Goal: Task Accomplishment & Management: Use online tool/utility

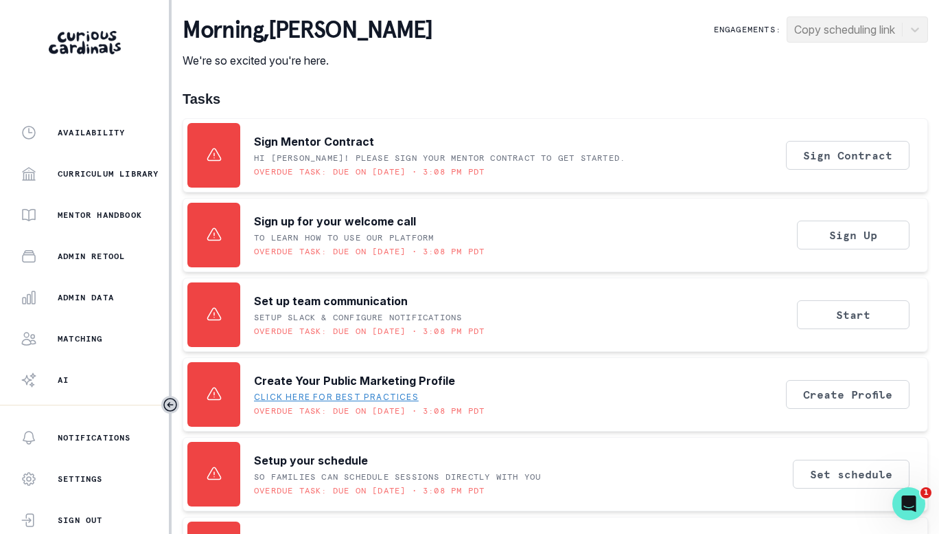
scroll to position [185, 0]
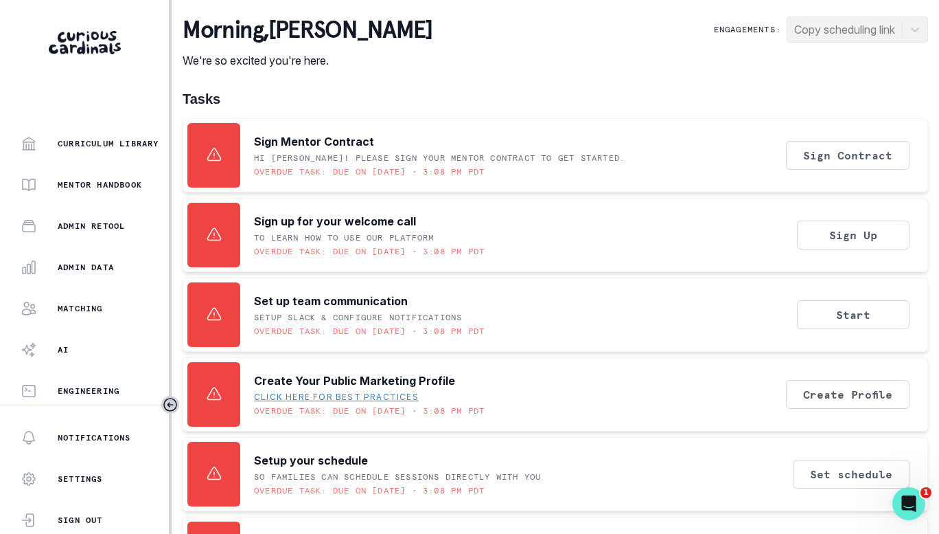
click at [81, 273] on div "Admin Data" at bounding box center [95, 267] width 148 height 16
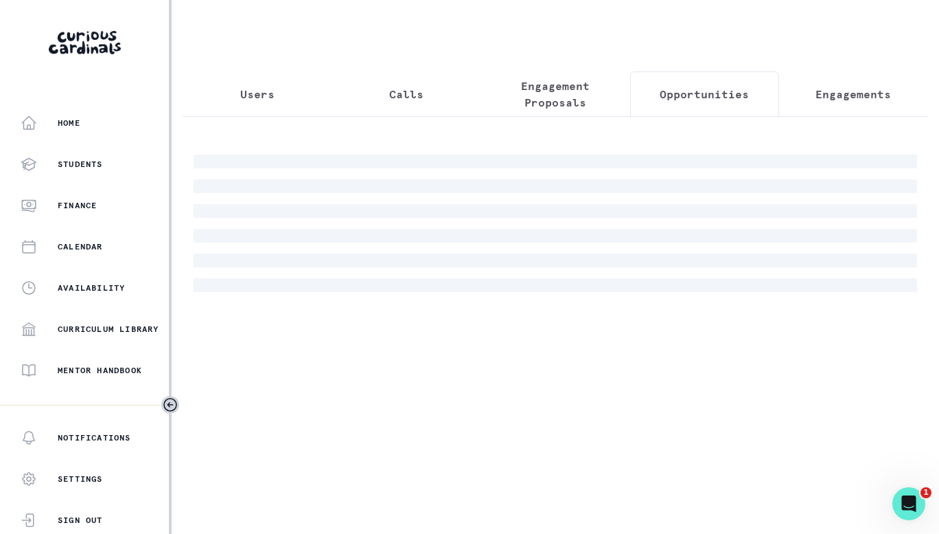
click at [717, 102] on p "Opportunities" at bounding box center [704, 94] width 89 height 16
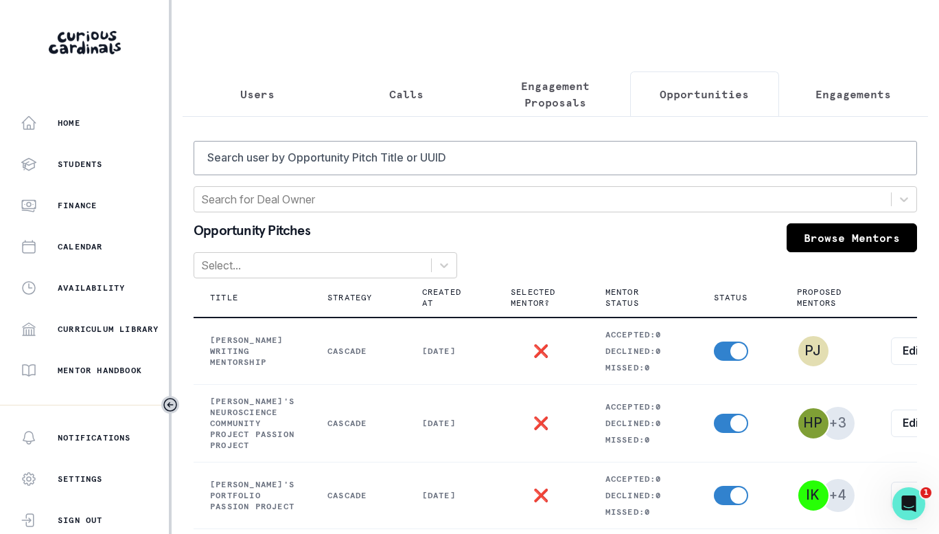
click at [790, 93] on button "Engagements" at bounding box center [853, 93] width 149 height 45
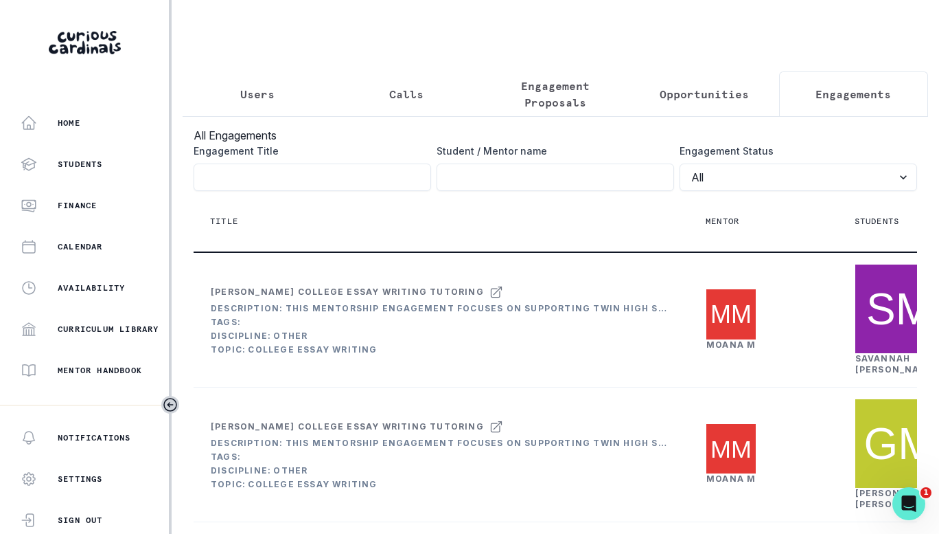
click at [566, 158] on label "Student / Mentor name" at bounding box center [551, 151] width 229 height 14
click at [431, 163] on input "Engagement Title" at bounding box center [313, 176] width 238 height 27
click at [555, 185] on input "Engagement Title" at bounding box center [556, 176] width 238 height 27
type input "[PERSON_NAME]"
click button "submit" at bounding box center [0, 0] width 0 height 0
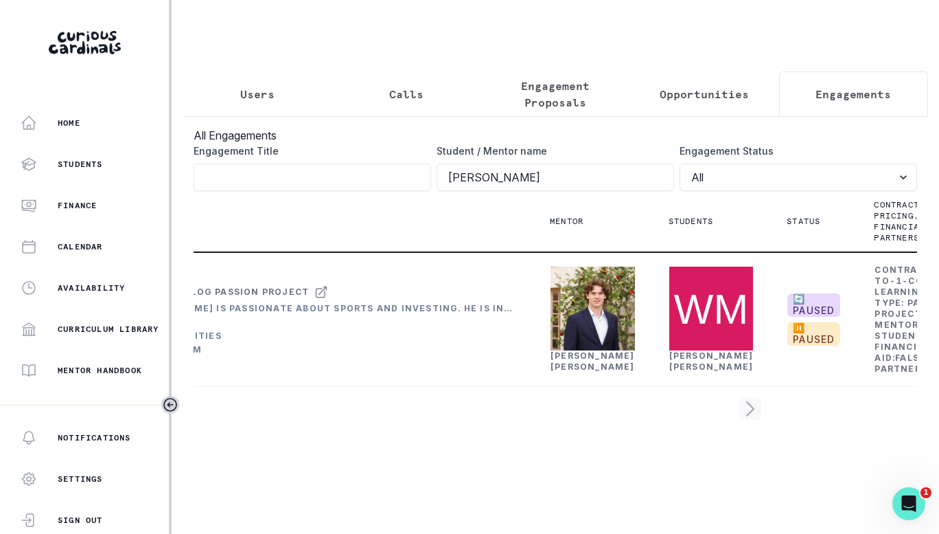
scroll to position [0, 211]
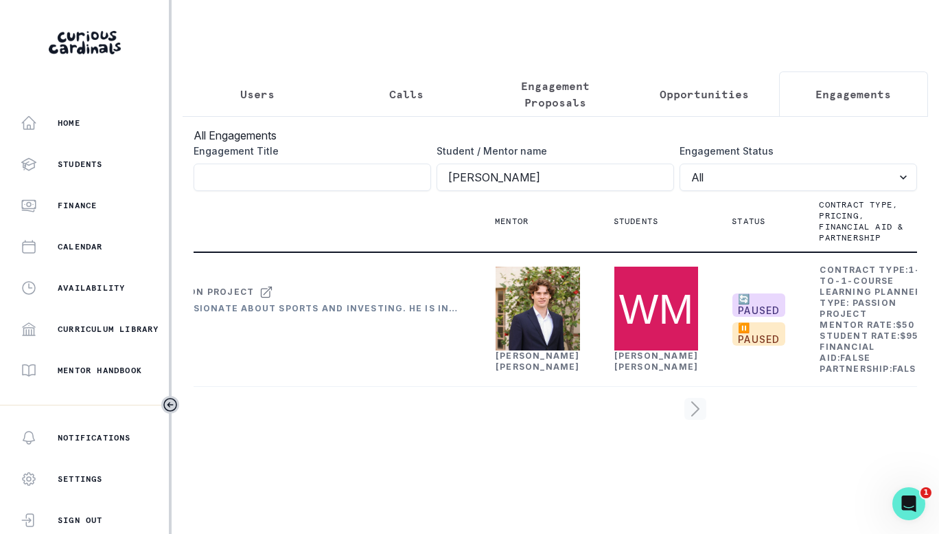
click at [517, 372] on div "[PERSON_NAME]" at bounding box center [538, 361] width 84 height 22
click at [515, 371] on link "[PERSON_NAME]" at bounding box center [538, 360] width 84 height 21
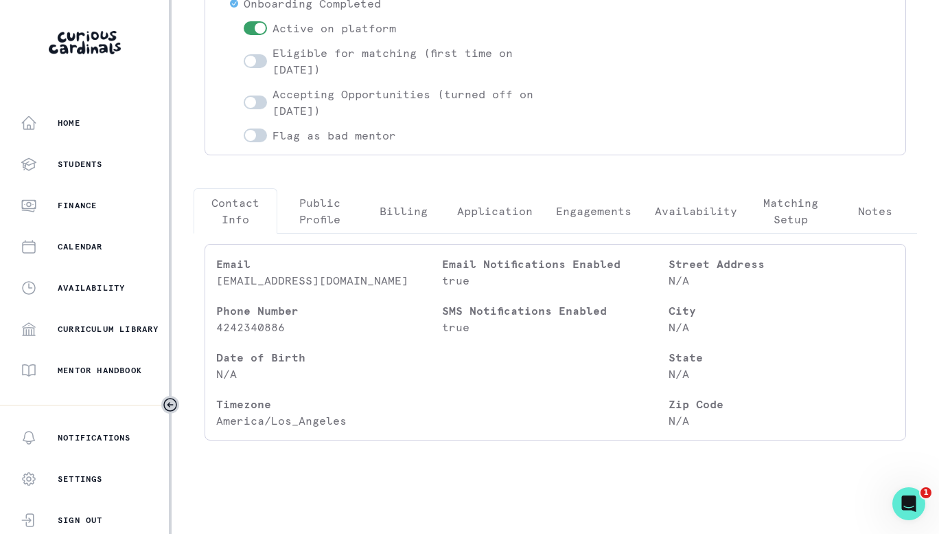
click at [595, 218] on p "Engagements" at bounding box center [594, 211] width 76 height 16
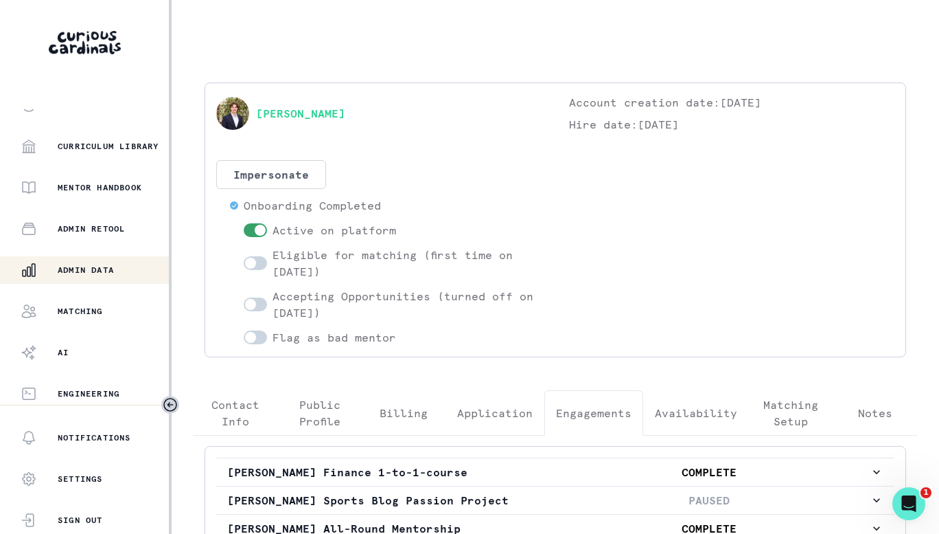
scroll to position [185, 0]
click at [88, 266] on p "Admin Data" at bounding box center [86, 267] width 56 height 11
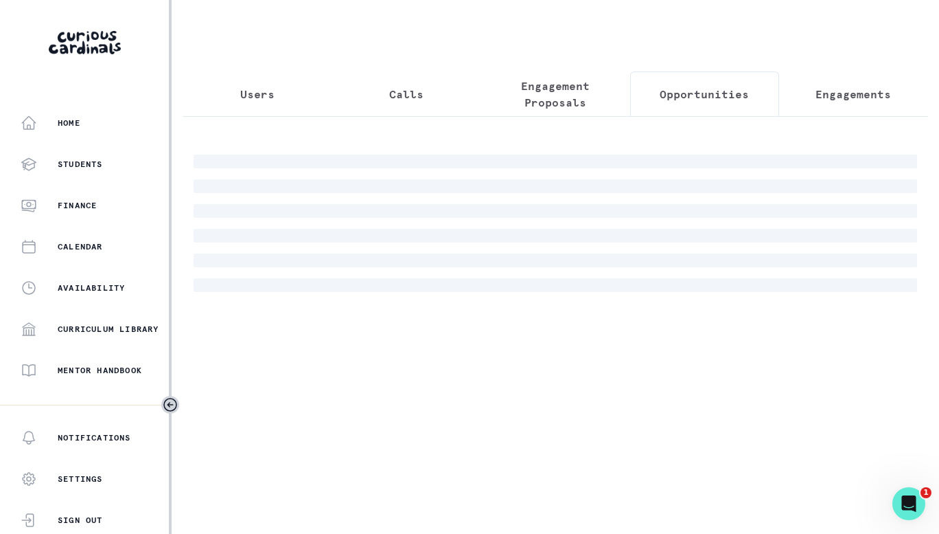
click at [663, 91] on p "Opportunities" at bounding box center [704, 94] width 89 height 16
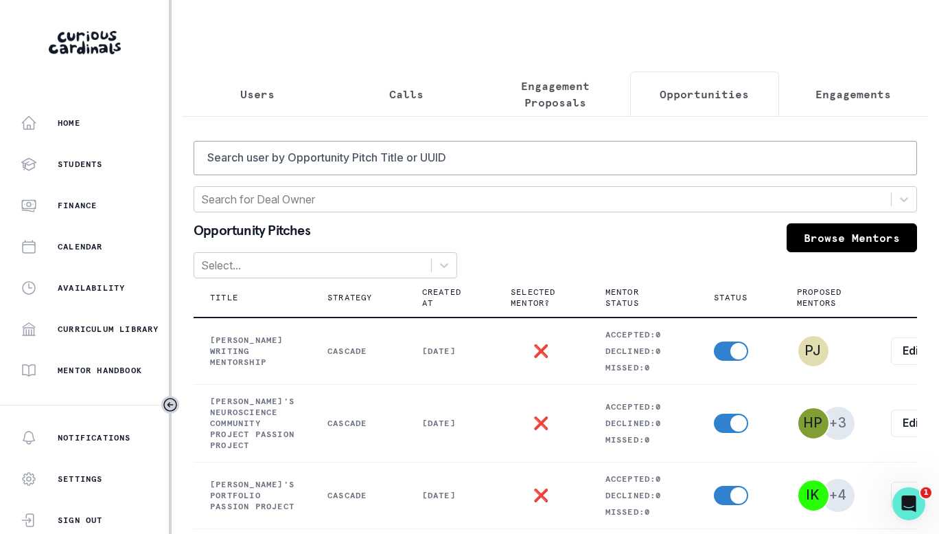
click at [549, 95] on p "Engagement Proposals" at bounding box center [555, 94] width 126 height 33
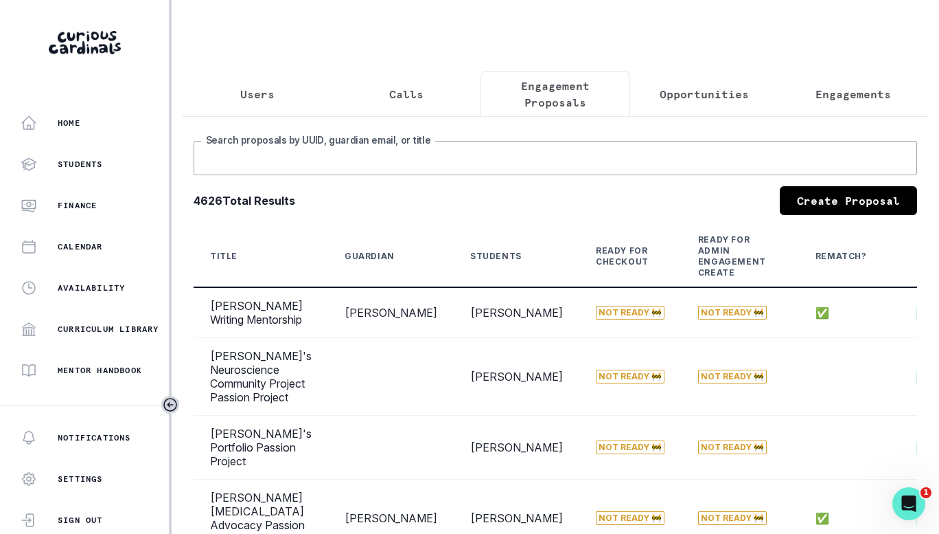
click at [540, 165] on input "Search proposals by UUID, guardian email, or title" at bounding box center [556, 158] width 724 height 34
type input "[PERSON_NAME]"
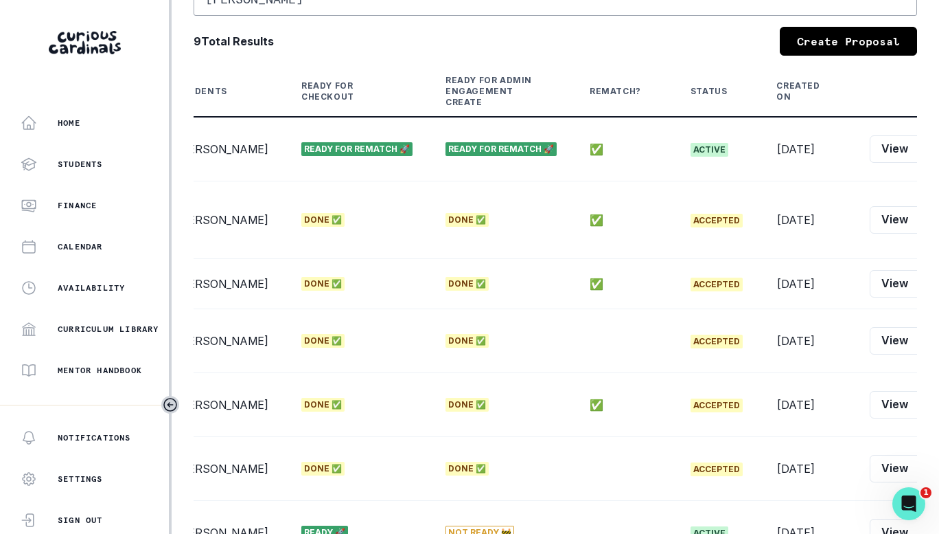
scroll to position [97, 0]
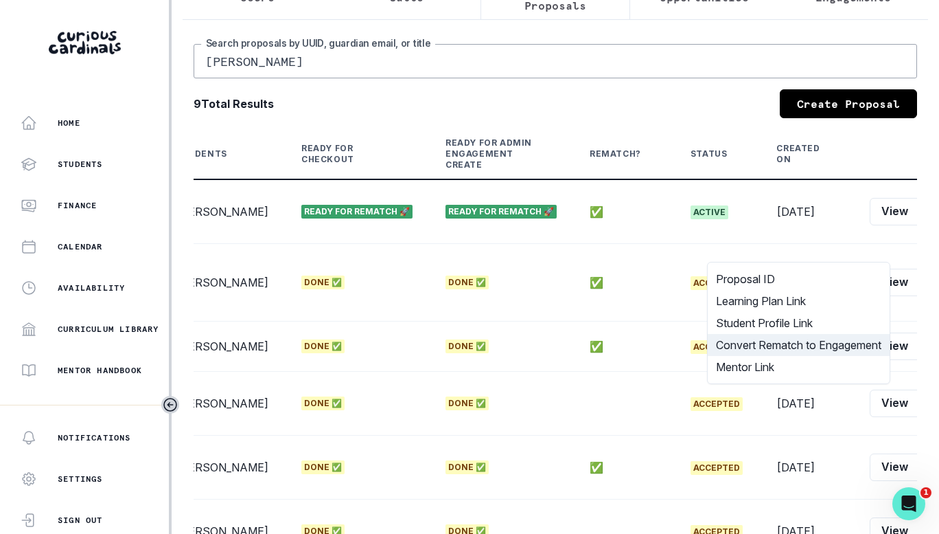
click at [768, 345] on button "Convert Rematch to Engagement" at bounding box center [799, 345] width 182 height 22
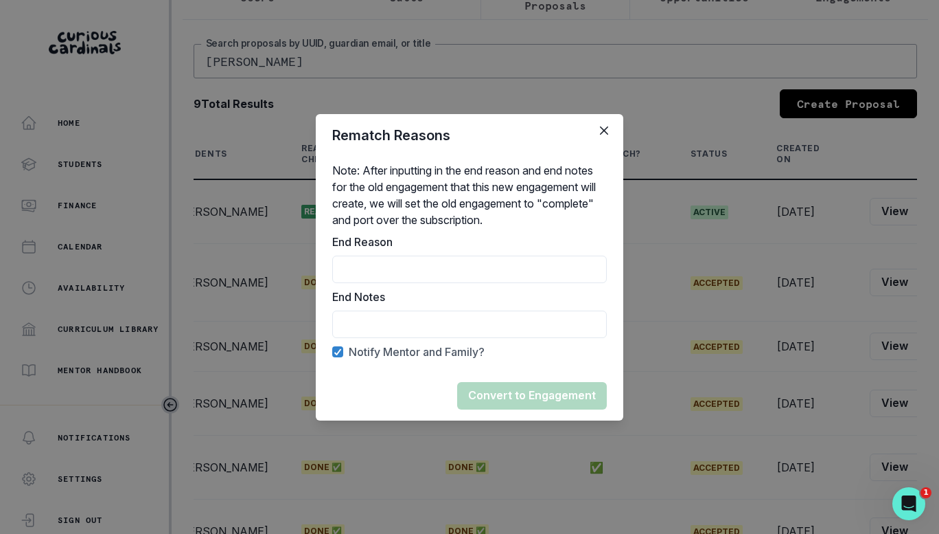
click at [414, 265] on input "End Reason" at bounding box center [469, 268] width 275 height 27
type input "r"
type input "mentor unavailable"
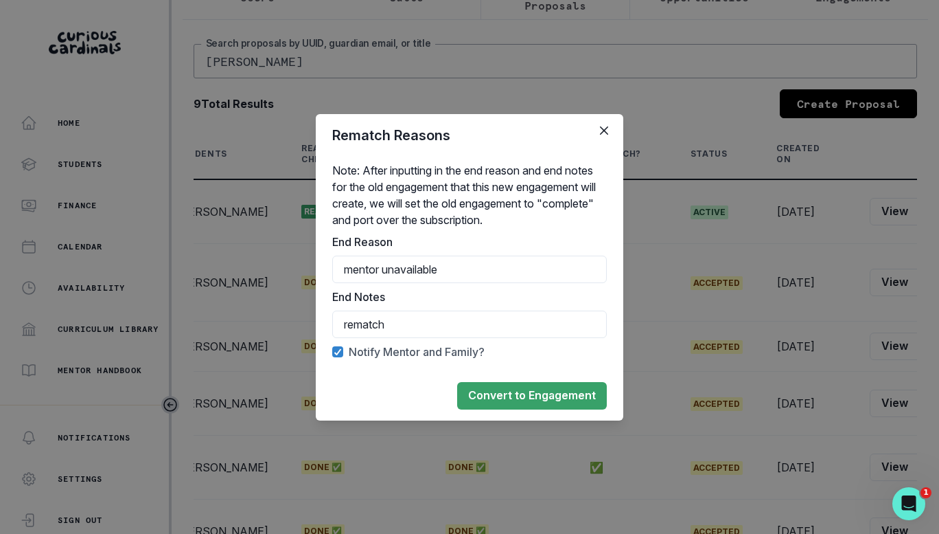
type input "rematch"
click at [499, 394] on button "Convert to Engagement" at bounding box center [532, 395] width 150 height 27
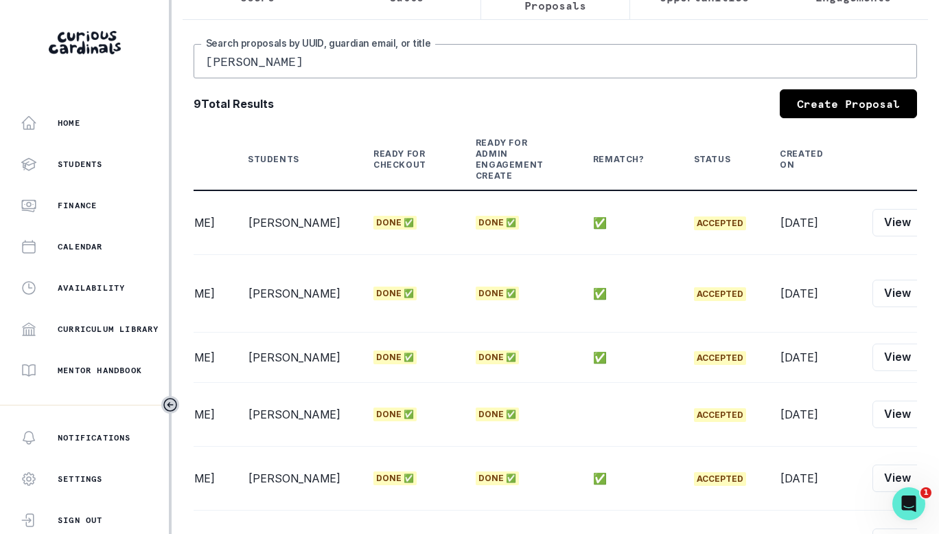
scroll to position [0, 0]
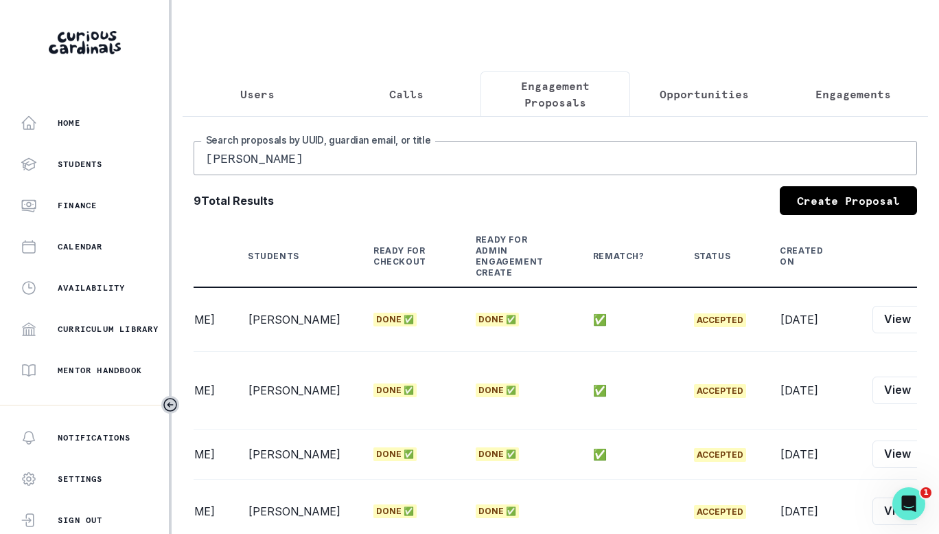
click at [273, 80] on button "Users" at bounding box center [257, 93] width 149 height 45
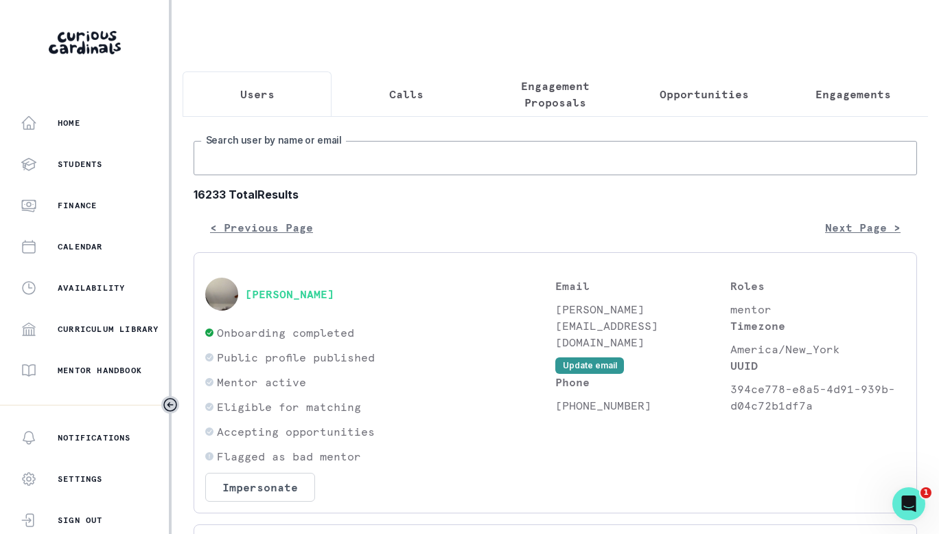
click at [299, 169] on input "Search user by name or email" at bounding box center [556, 158] width 724 height 34
type input "[PERSON_NAME]"
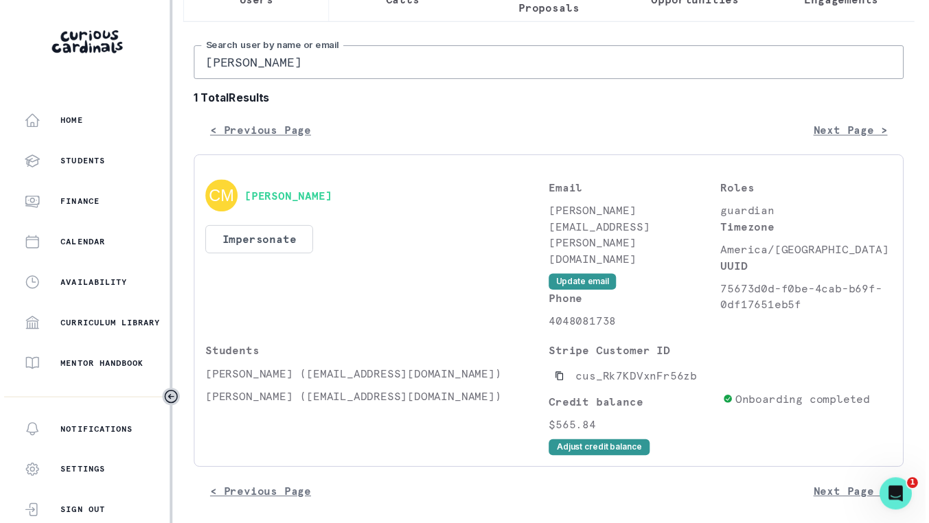
scroll to position [97, 0]
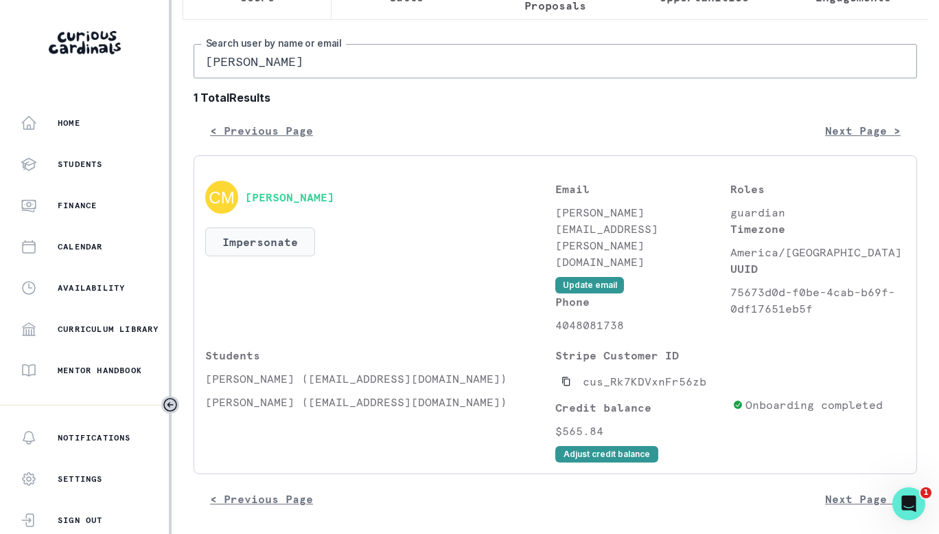
click at [282, 256] on button "Impersonate" at bounding box center [260, 241] width 110 height 29
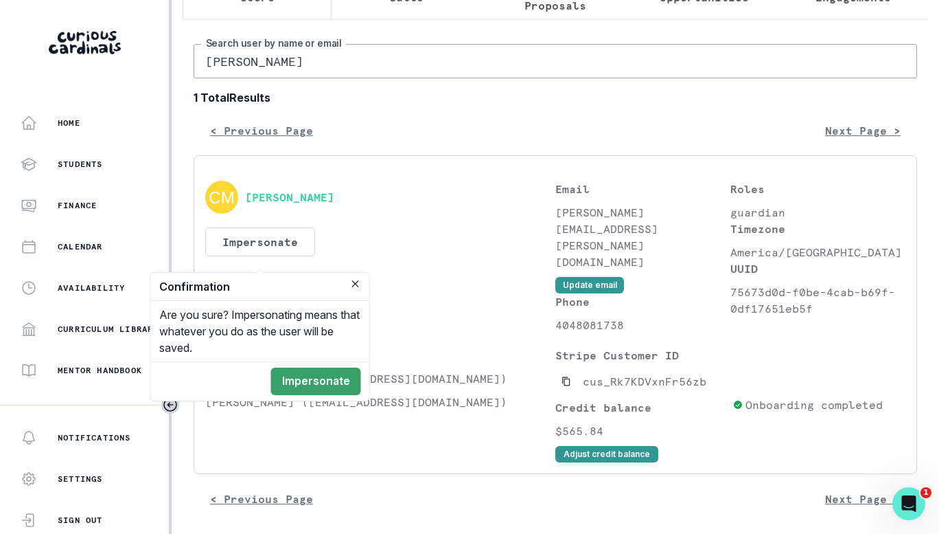
click at [303, 371] on button "Impersonate" at bounding box center [316, 380] width 90 height 27
